Goal: Task Accomplishment & Management: Use online tool/utility

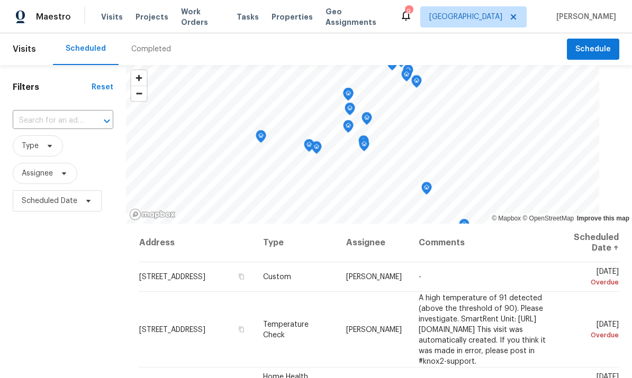
click at [198, 12] on span "Work Orders" at bounding box center [202, 16] width 43 height 21
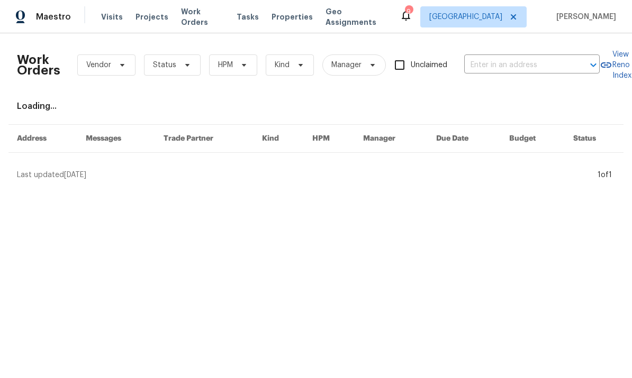
click at [505, 60] on input "text" at bounding box center [517, 65] width 106 height 16
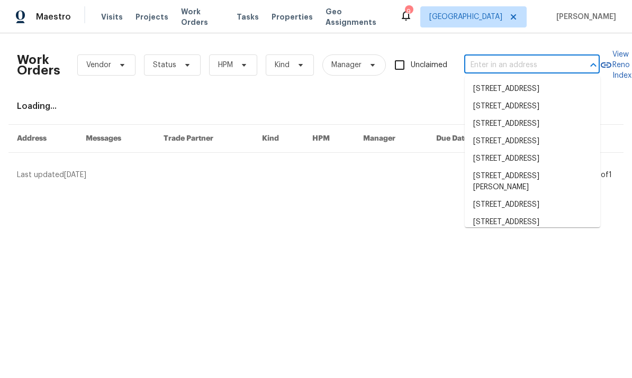
click at [517, 62] on input "text" at bounding box center [517, 65] width 106 height 16
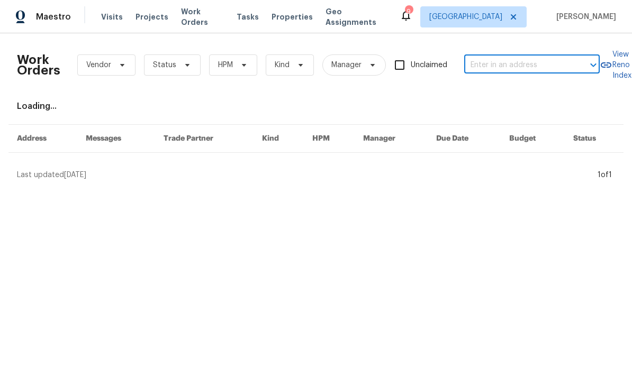
paste input "o"
type input "o"
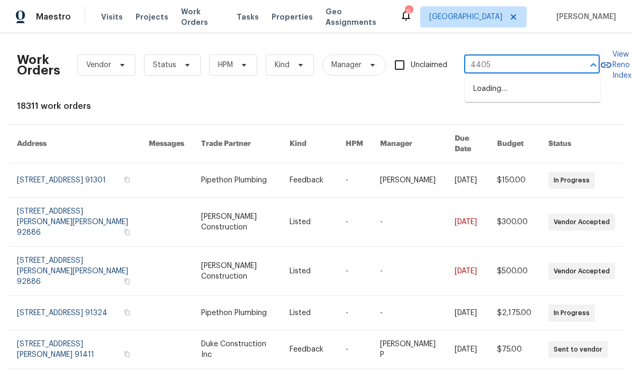
type input "44057"
click at [539, 94] on li "[STREET_ADDRESS]" at bounding box center [531, 88] width 135 height 17
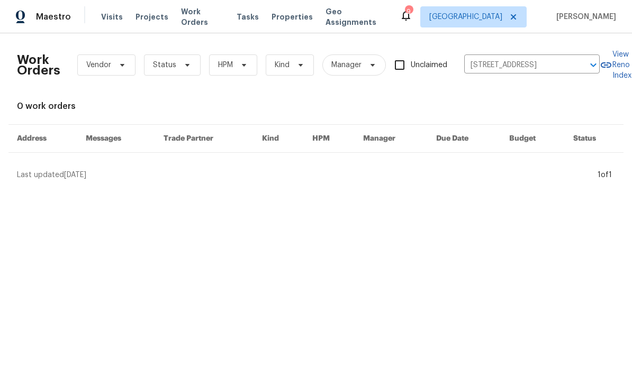
click at [155, 15] on span "Projects" at bounding box center [151, 17] width 33 height 11
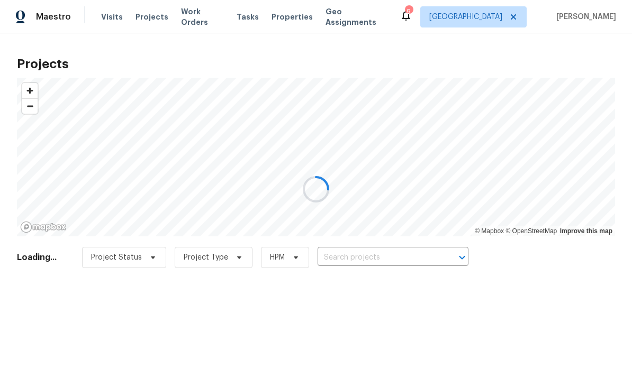
click at [380, 250] on div at bounding box center [316, 189] width 632 height 378
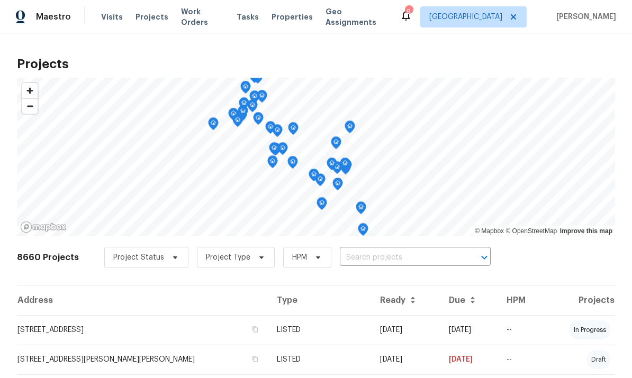
click at [385, 258] on input "text" at bounding box center [400, 258] width 121 height 16
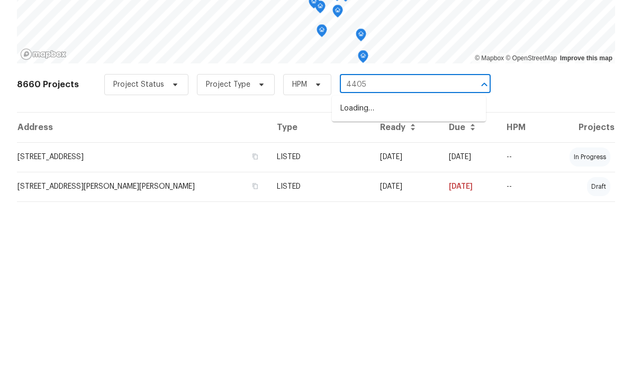
type input "44057"
click at [431, 273] on li "[STREET_ADDRESS]" at bounding box center [409, 281] width 154 height 17
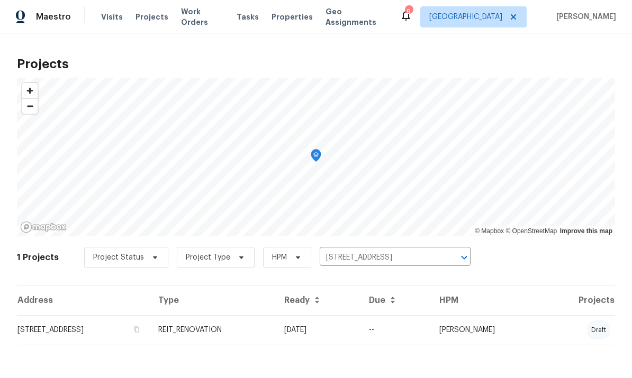
click at [59, 332] on td "[STREET_ADDRESS]" at bounding box center [83, 330] width 133 height 30
